Goal: Task Accomplishment & Management: Use online tool/utility

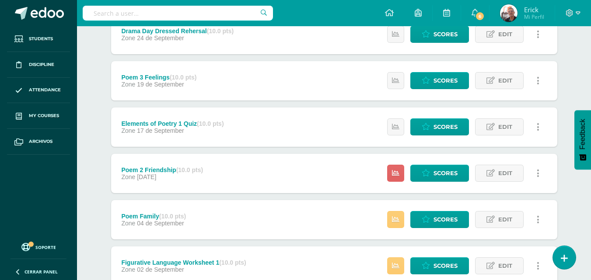
scroll to position [380, 0]
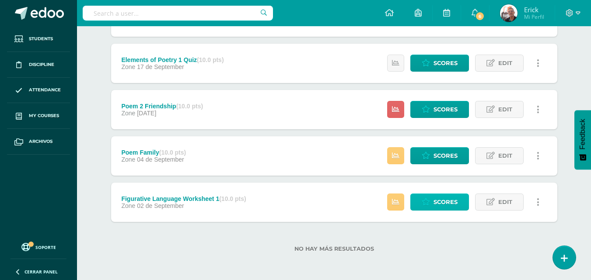
click at [443, 204] on span "Scores" at bounding box center [445, 202] width 24 height 16
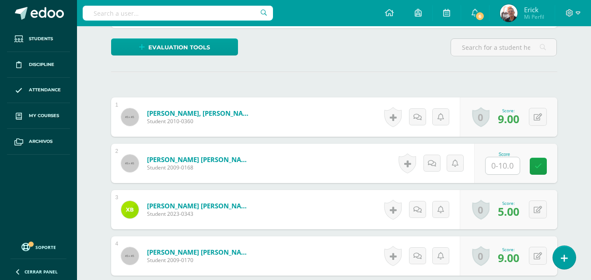
scroll to position [207, 0]
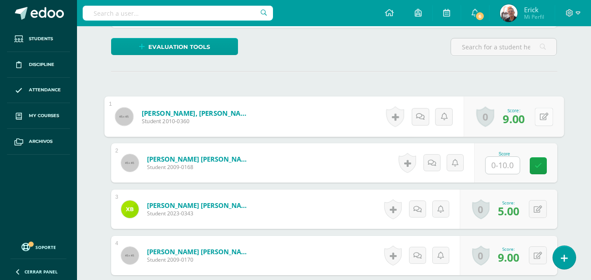
click at [539, 115] on icon at bounding box center [543, 116] width 9 height 7
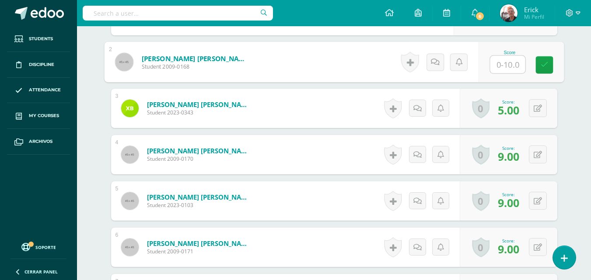
scroll to position [208, 0]
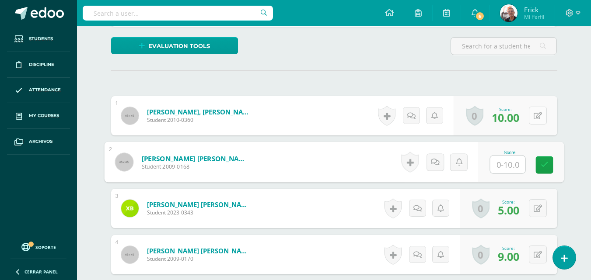
click at [537, 118] on button at bounding box center [537, 116] width 18 height 18
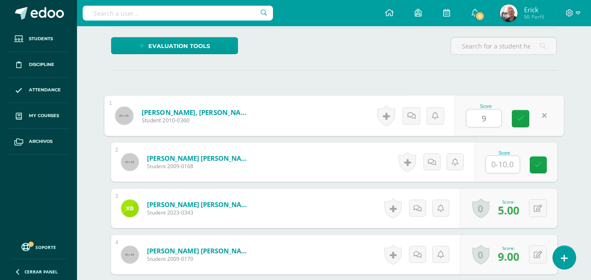
type input "9"
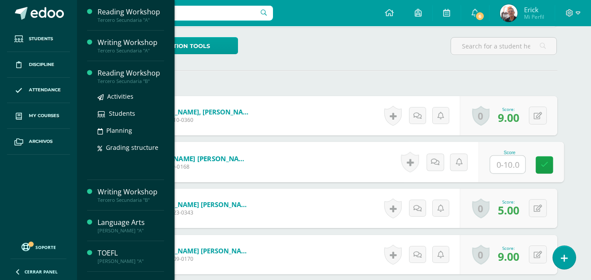
scroll to position [22, 0]
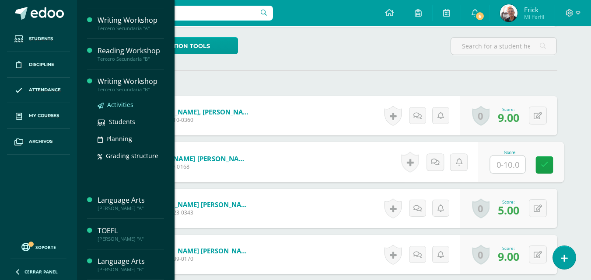
click at [131, 104] on span "Activities" at bounding box center [120, 105] width 26 height 8
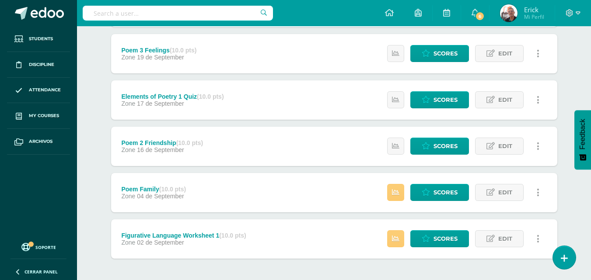
scroll to position [380, 0]
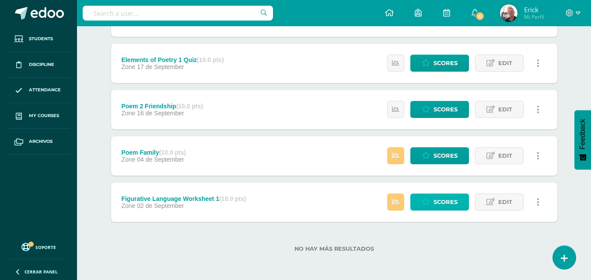
click at [438, 200] on span "Scores" at bounding box center [445, 202] width 24 height 16
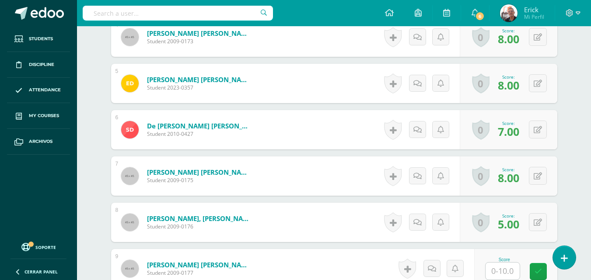
scroll to position [426, 0]
click at [536, 175] on button at bounding box center [537, 176] width 18 height 18
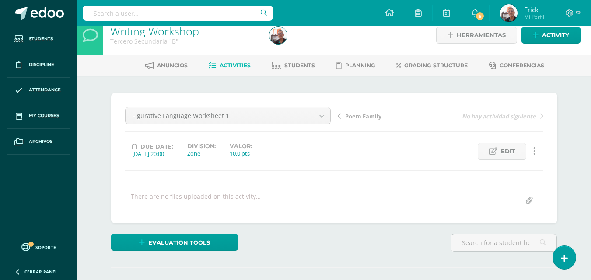
scroll to position [0, 0]
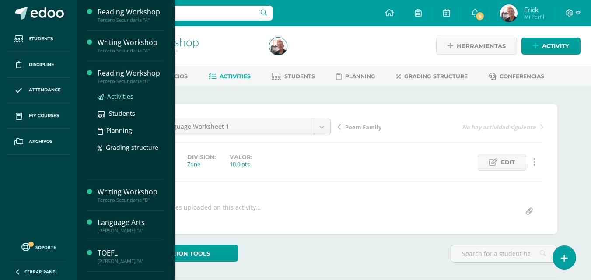
scroll to position [0, 0]
click at [117, 95] on span "Activities" at bounding box center [120, 96] width 26 height 8
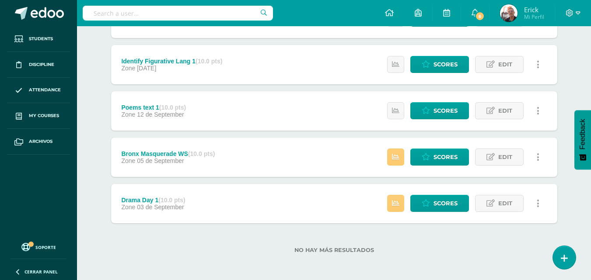
scroll to position [380, 0]
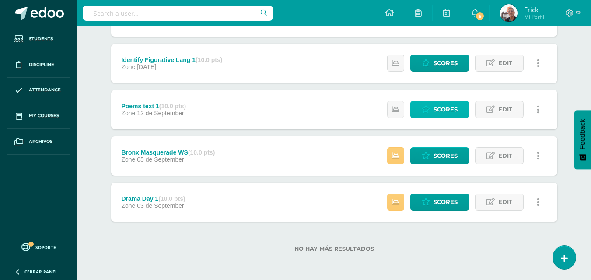
click at [447, 108] on span "Scores" at bounding box center [445, 109] width 24 height 16
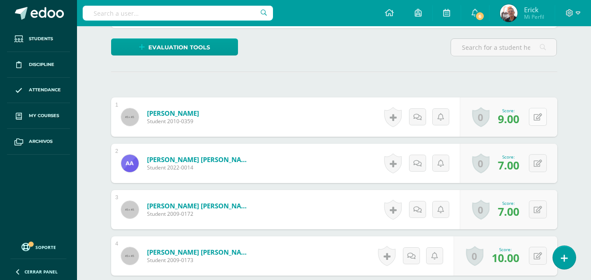
scroll to position [207, 0]
click at [542, 117] on button at bounding box center [537, 117] width 18 height 18
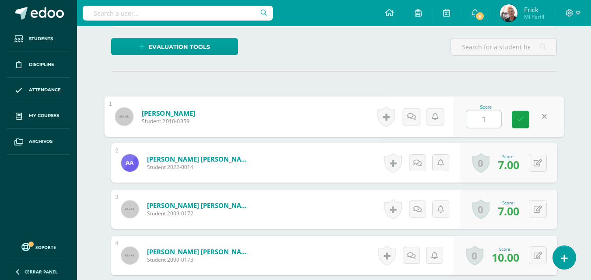
type input "10"
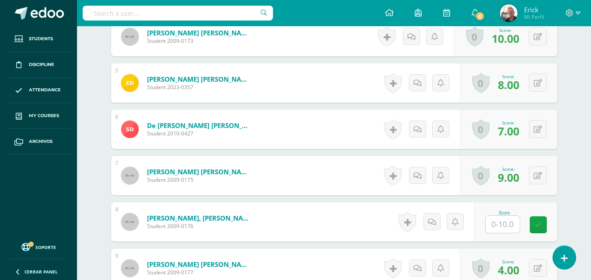
scroll to position [426, 0]
click at [539, 177] on icon at bounding box center [537, 175] width 8 height 7
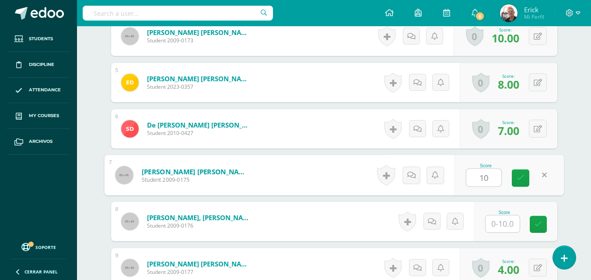
type input "10"
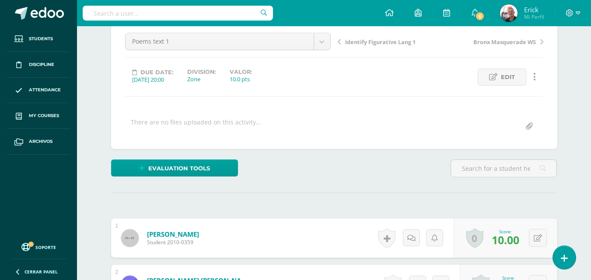
scroll to position [0, 0]
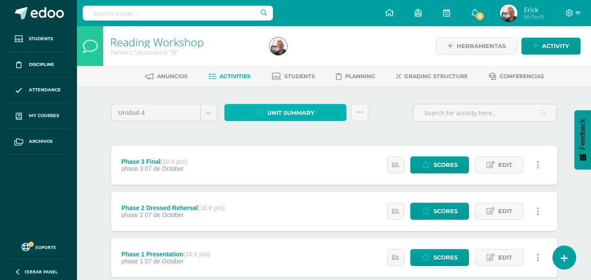
click at [310, 111] on span "Unit summary" at bounding box center [290, 113] width 47 height 16
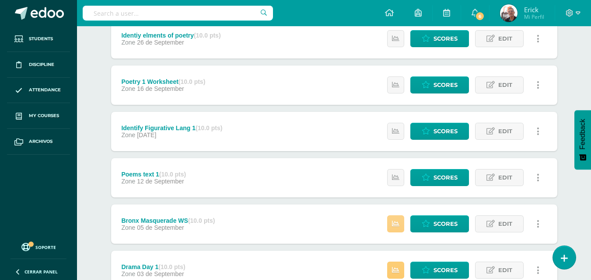
scroll to position [380, 0]
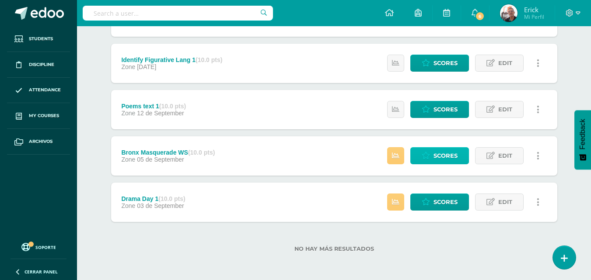
click at [448, 159] on span "Scores" at bounding box center [445, 156] width 24 height 16
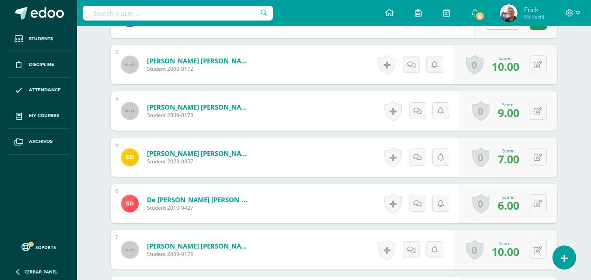
scroll to position [276, 0]
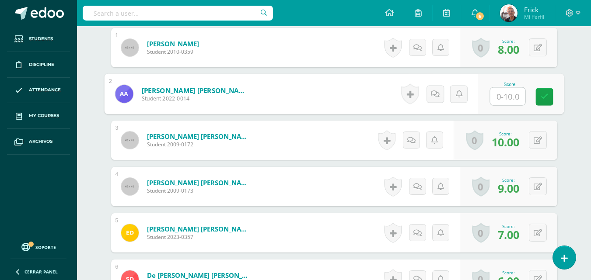
drag, startPoint x: 510, startPoint y: 94, endPoint x: 501, endPoint y: 89, distance: 10.2
click at [510, 95] on input "text" at bounding box center [507, 96] width 35 height 17
type input "4"
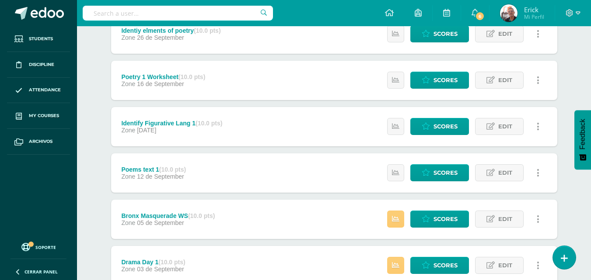
scroll to position [377, 0]
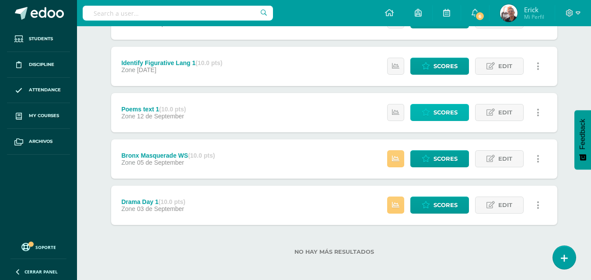
click at [432, 112] on link "Scores" at bounding box center [439, 112] width 59 height 17
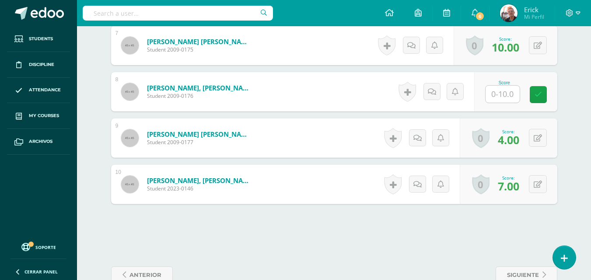
scroll to position [556, 0]
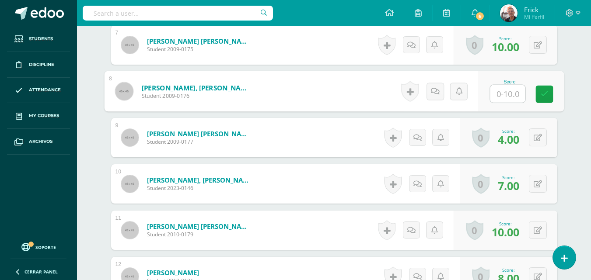
click at [508, 94] on input "text" at bounding box center [507, 93] width 35 height 17
type input "3"
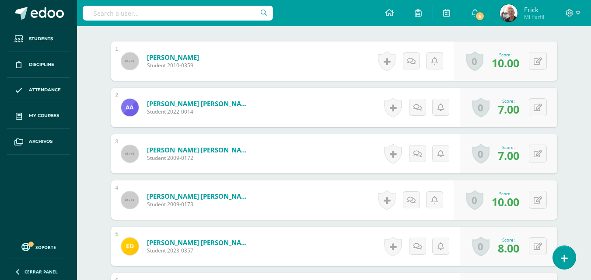
scroll to position [0, 0]
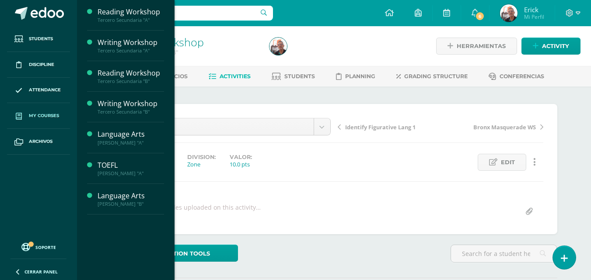
click at [52, 116] on span "My courses" at bounding box center [44, 115] width 30 height 7
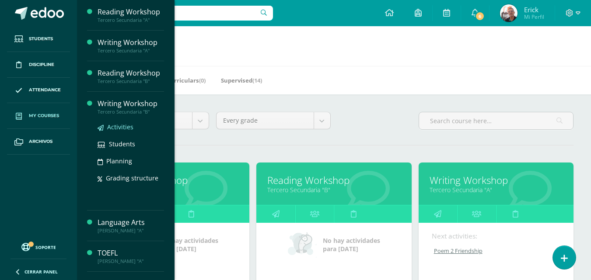
click at [122, 122] on link "Activities" at bounding box center [130, 127] width 66 height 10
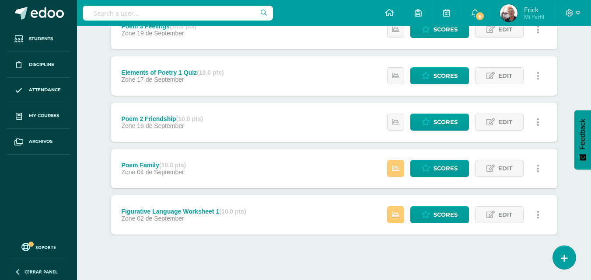
scroll to position [377, 0]
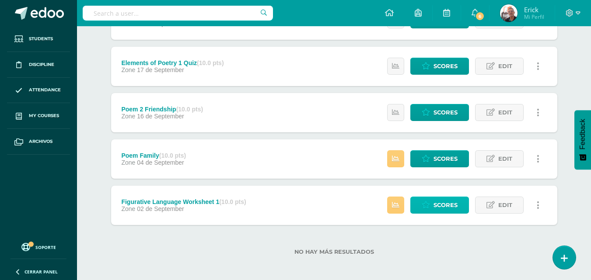
click at [431, 204] on link "Scores" at bounding box center [439, 205] width 59 height 17
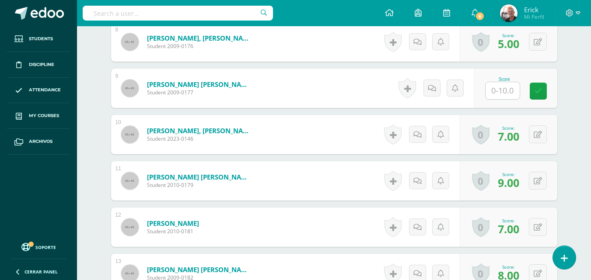
scroll to position [513, 0]
